Goal: Check status: Check status

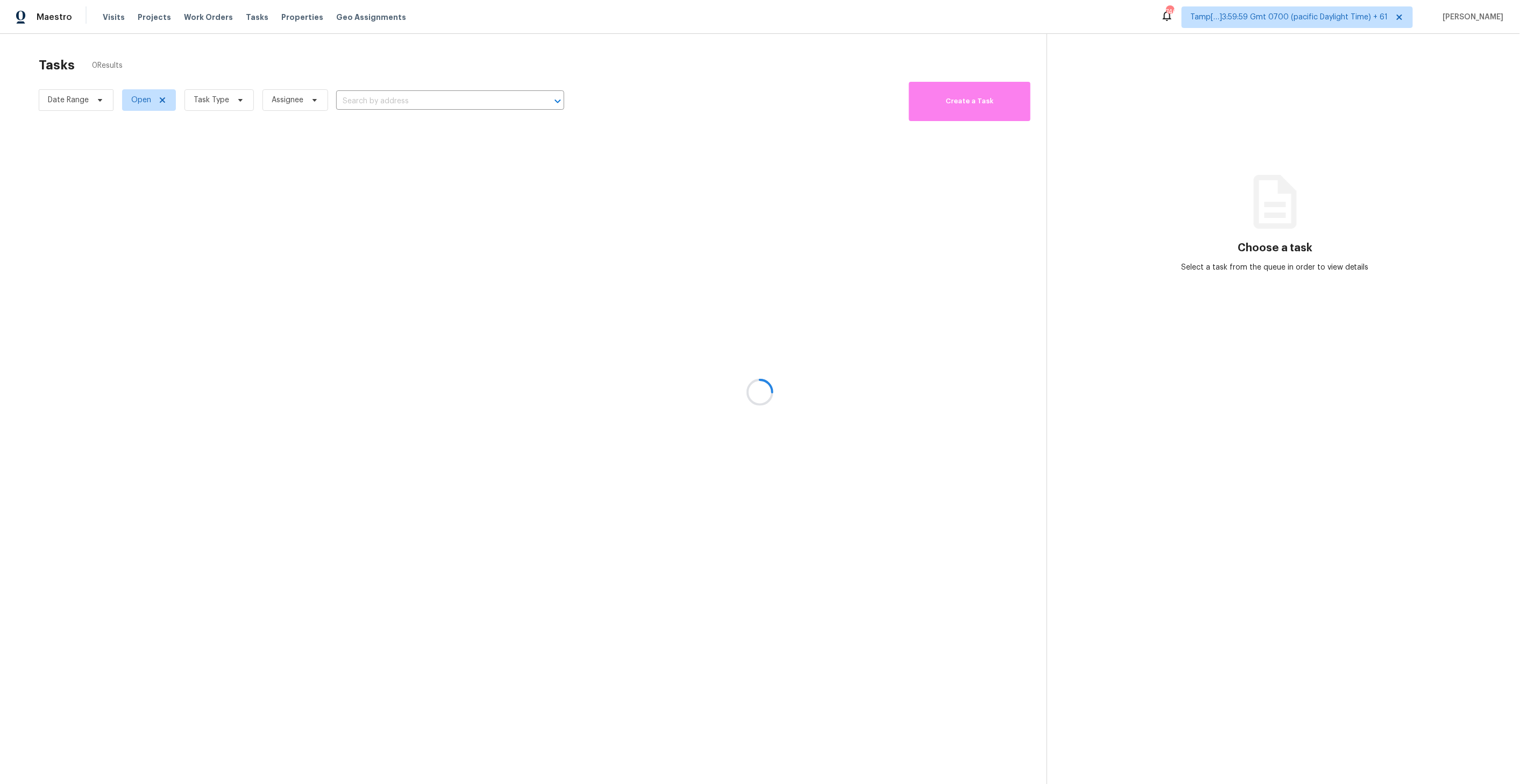
click at [449, 102] on div at bounding box center [760, 392] width 1520 height 784
click at [109, 20] on div at bounding box center [760, 392] width 1520 height 784
click at [111, 16] on div at bounding box center [760, 392] width 1520 height 784
click at [109, 18] on div at bounding box center [760, 392] width 1520 height 784
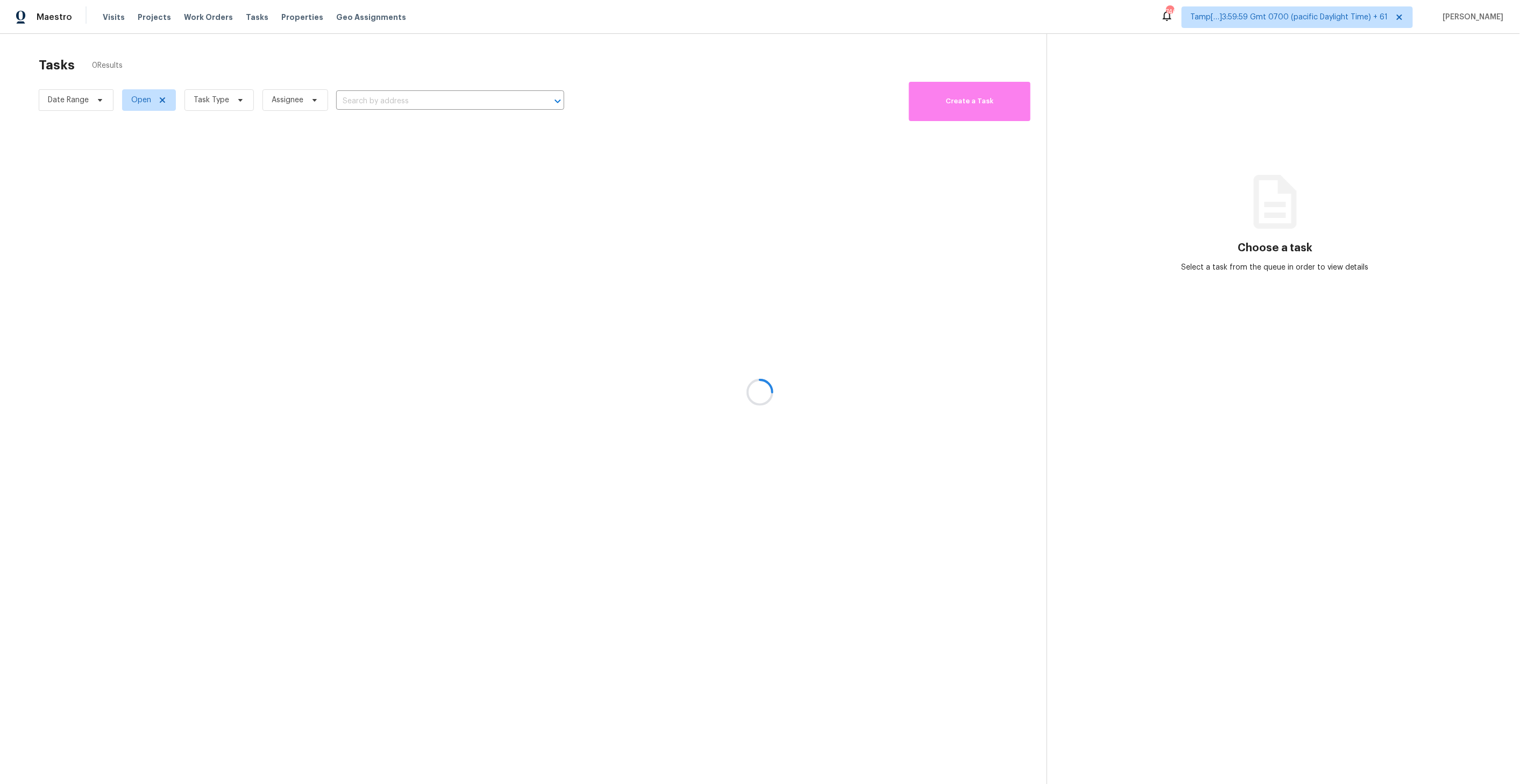
click at [109, 18] on div at bounding box center [760, 392] width 1520 height 784
click at [105, 21] on div at bounding box center [760, 392] width 1520 height 784
click at [108, 20] on div at bounding box center [760, 392] width 1520 height 784
click at [112, 18] on div at bounding box center [760, 392] width 1520 height 784
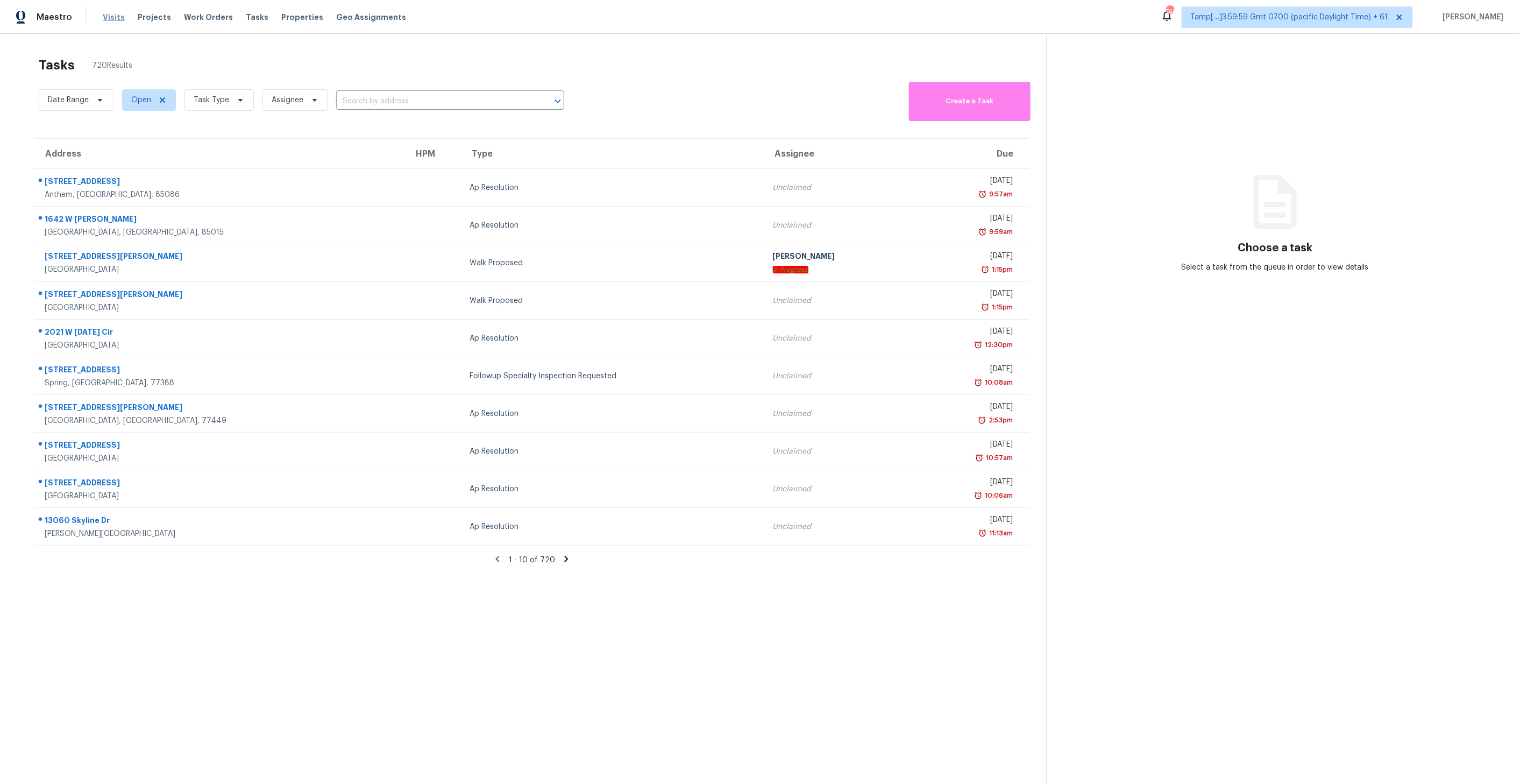
click at [116, 18] on span "Visits" at bounding box center [114, 17] width 22 height 11
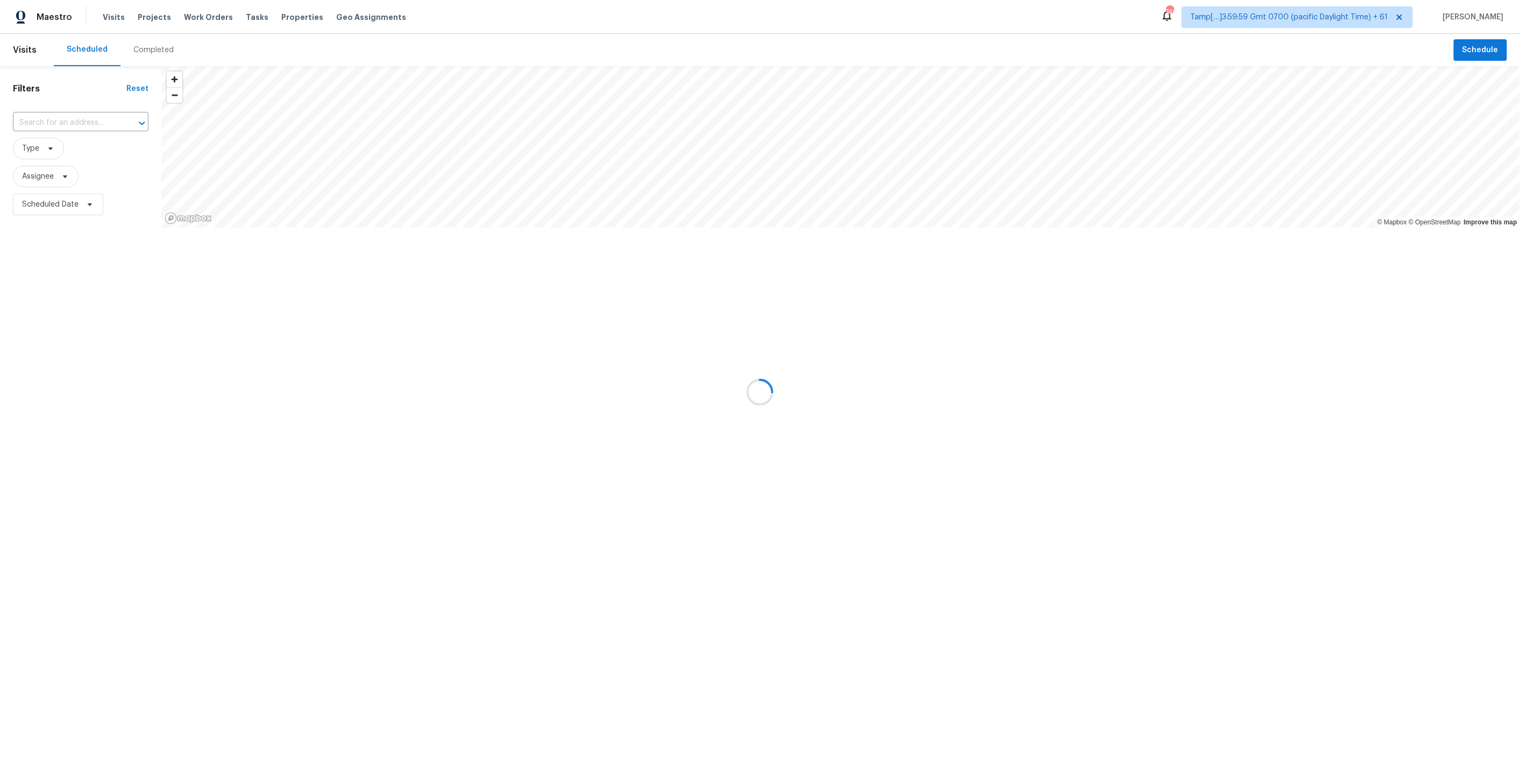
click at [144, 57] on div "Completed" at bounding box center [153, 50] width 66 height 32
click at [71, 127] on div at bounding box center [760, 392] width 1520 height 784
click at [62, 121] on div at bounding box center [760, 392] width 1520 height 784
click at [46, 122] on div at bounding box center [760, 392] width 1520 height 784
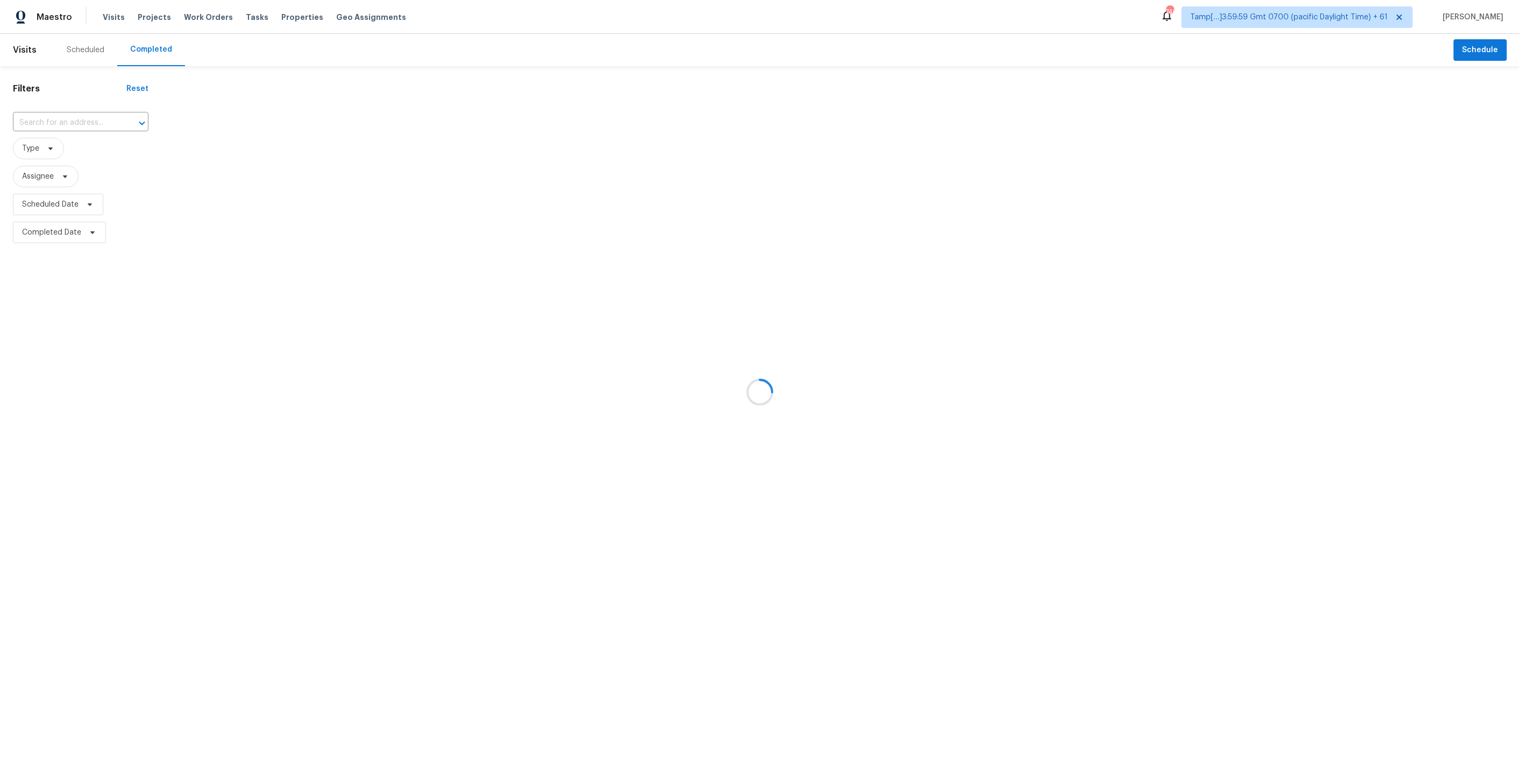
click at [64, 121] on div at bounding box center [760, 392] width 1520 height 784
click at [44, 124] on div at bounding box center [760, 392] width 1520 height 784
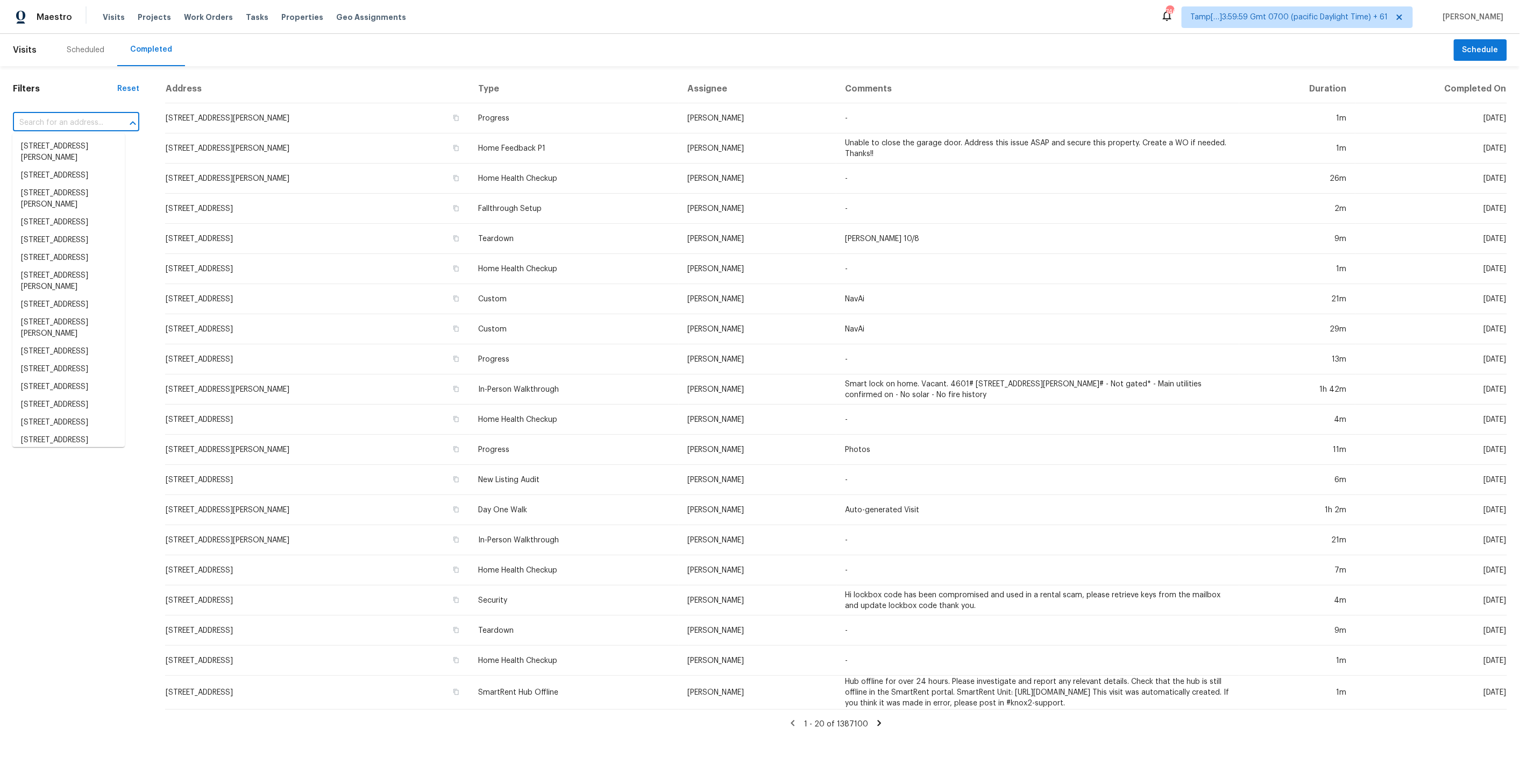
click at [52, 126] on input "text" at bounding box center [61, 123] width 97 height 16
paste input "[STREET_ADDRESS][PERSON_NAME]"
type input "[STREET_ADDRESS][PERSON_NAME]"
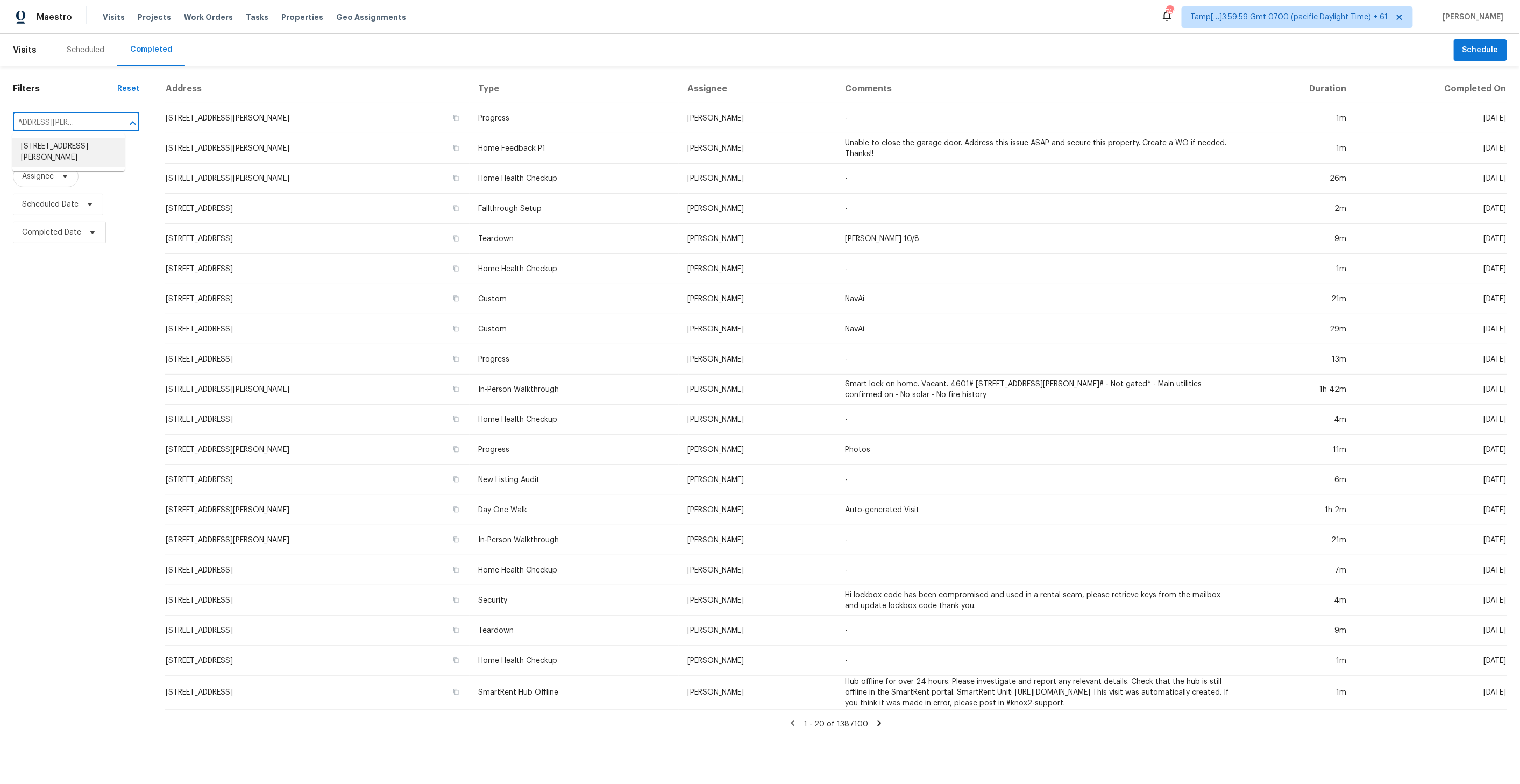
click at [63, 148] on li "[STREET_ADDRESS][PERSON_NAME]" at bounding box center [69, 152] width 112 height 29
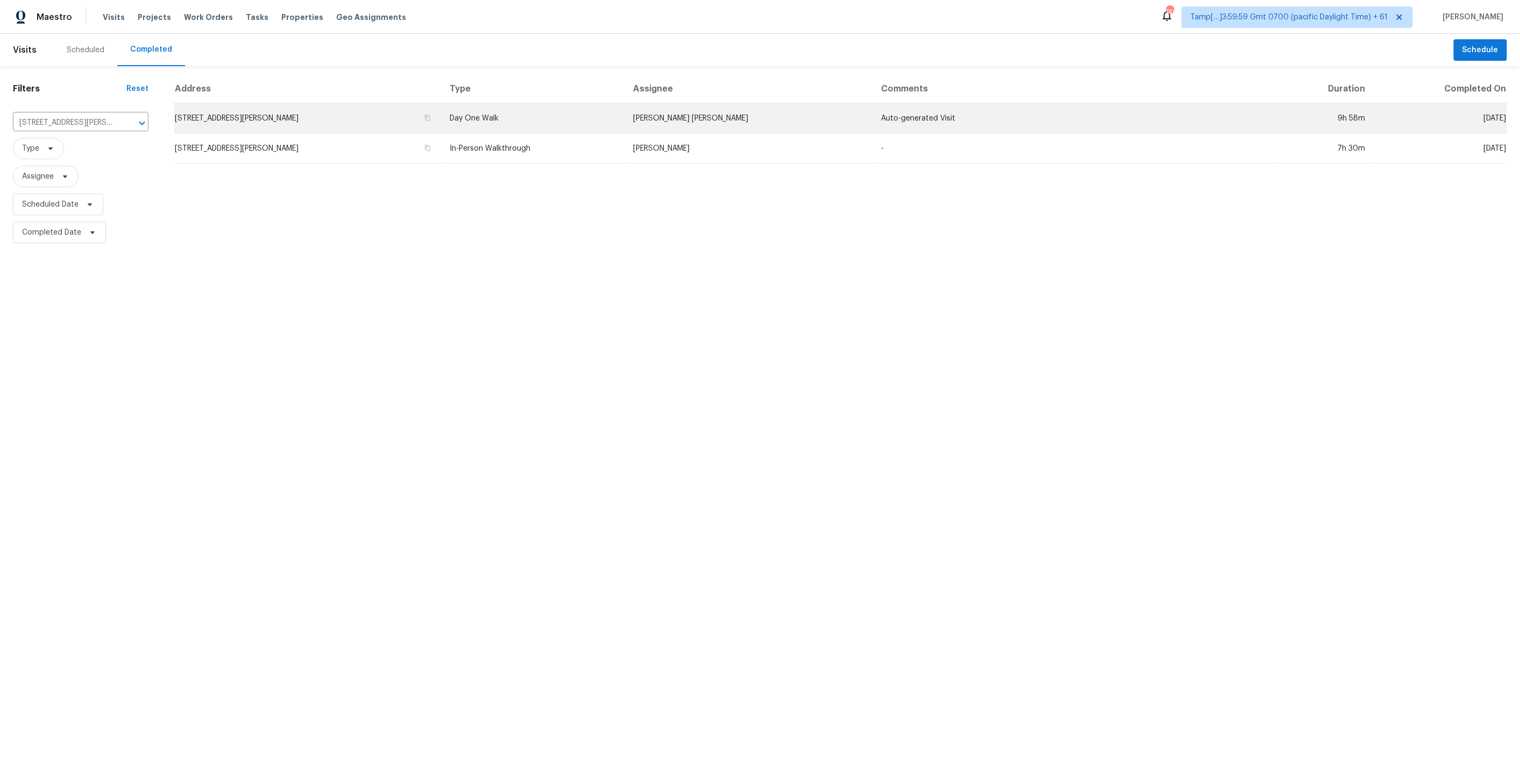
click at [497, 114] on td "Day One Walk" at bounding box center [533, 119] width 184 height 30
